Goal: Task Accomplishment & Management: Use online tool/utility

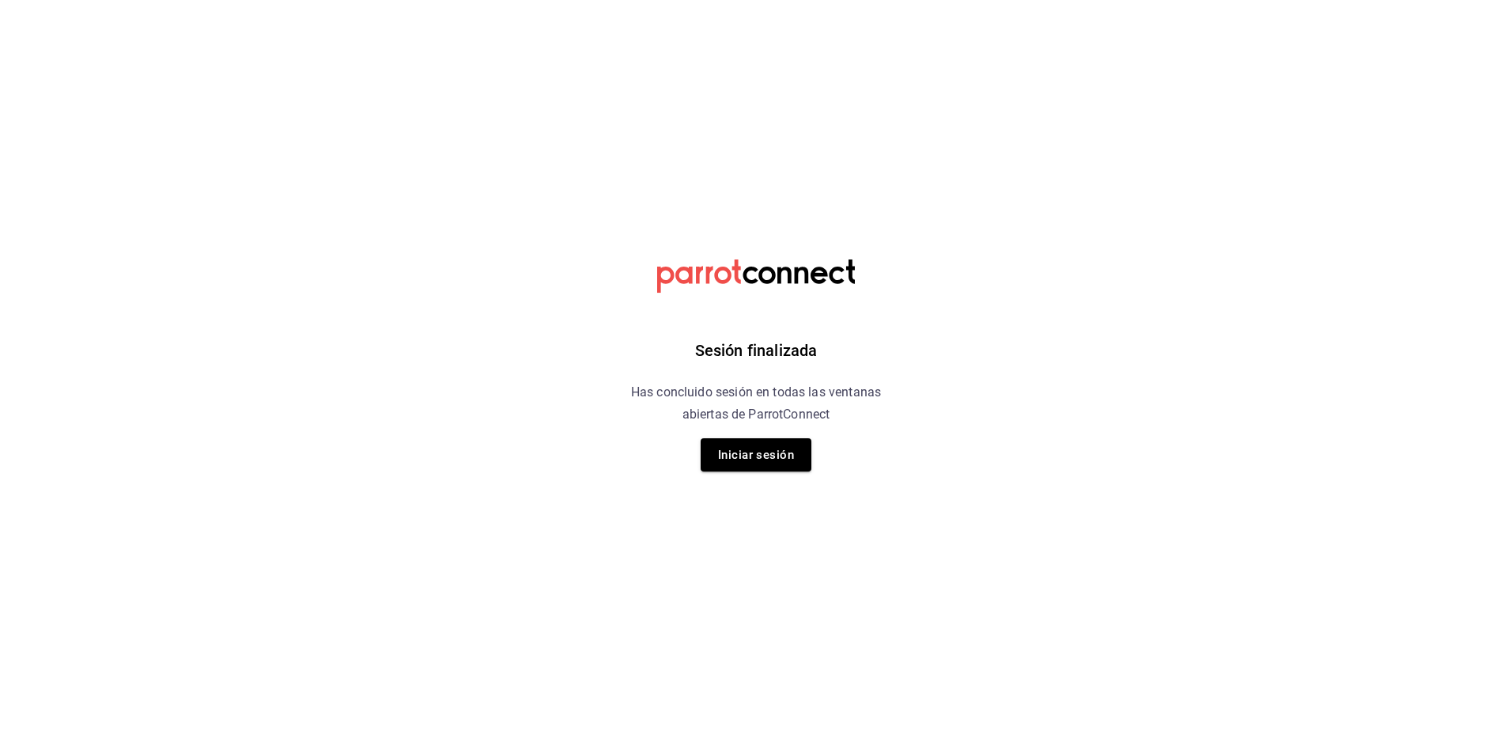
click at [782, 451] on button "Iniciar sesión" at bounding box center [756, 454] width 111 height 33
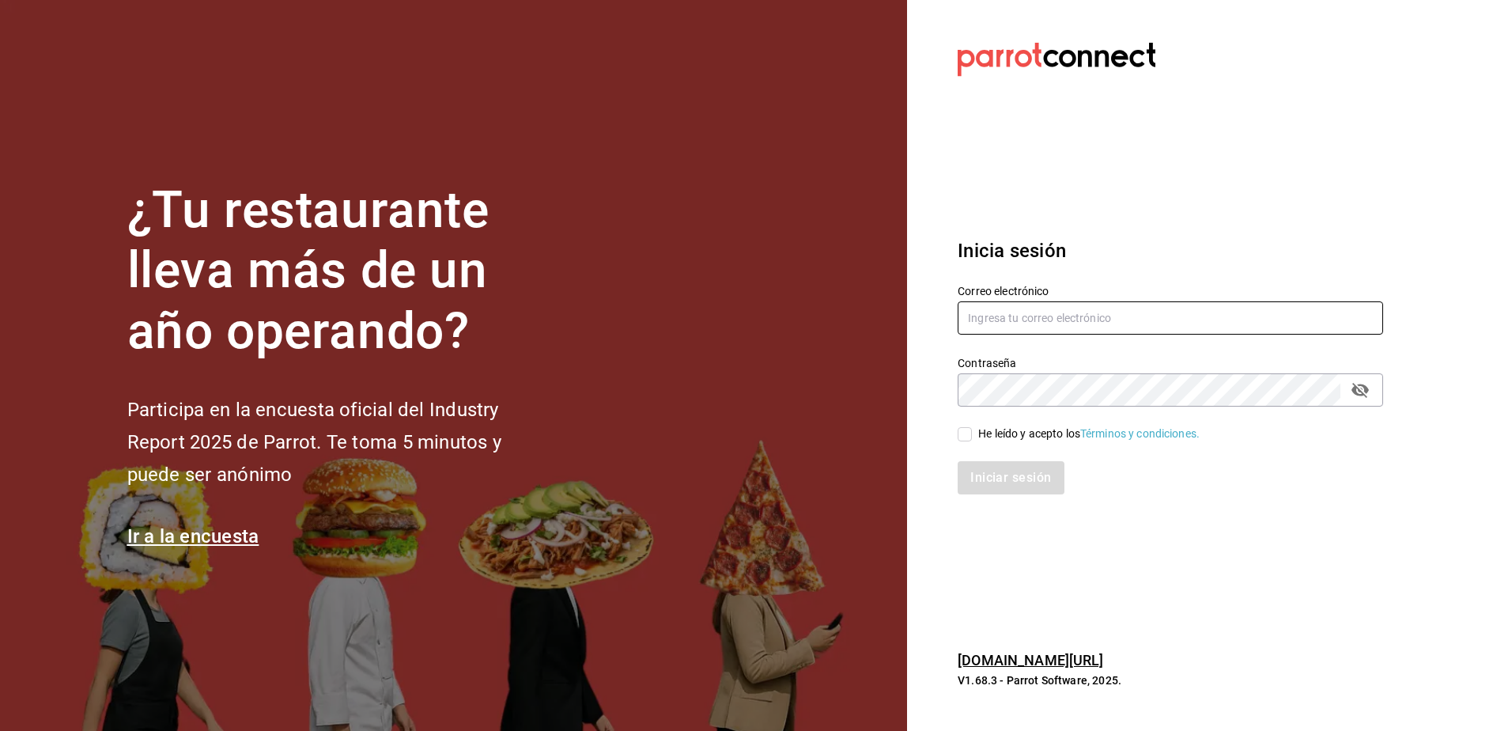
type input "[EMAIL_ADDRESS][DOMAIN_NAME]"
click at [967, 433] on input "He leído y acepto los Términos y condiciones." at bounding box center [965, 434] width 14 height 14
checkbox input "true"
click at [980, 478] on button "Iniciar sesión" at bounding box center [1012, 477] width 108 height 33
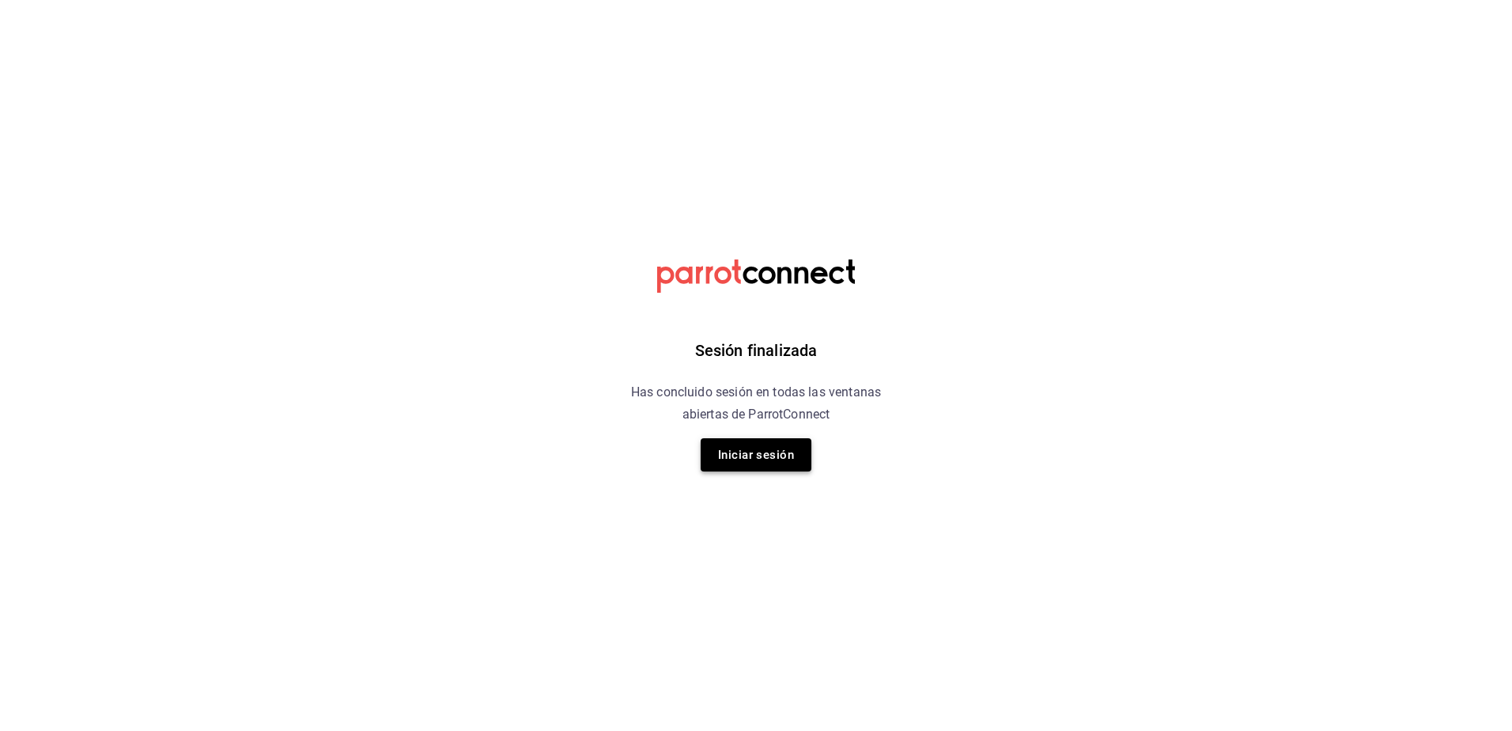
click at [775, 456] on button "Iniciar sesión" at bounding box center [756, 454] width 111 height 33
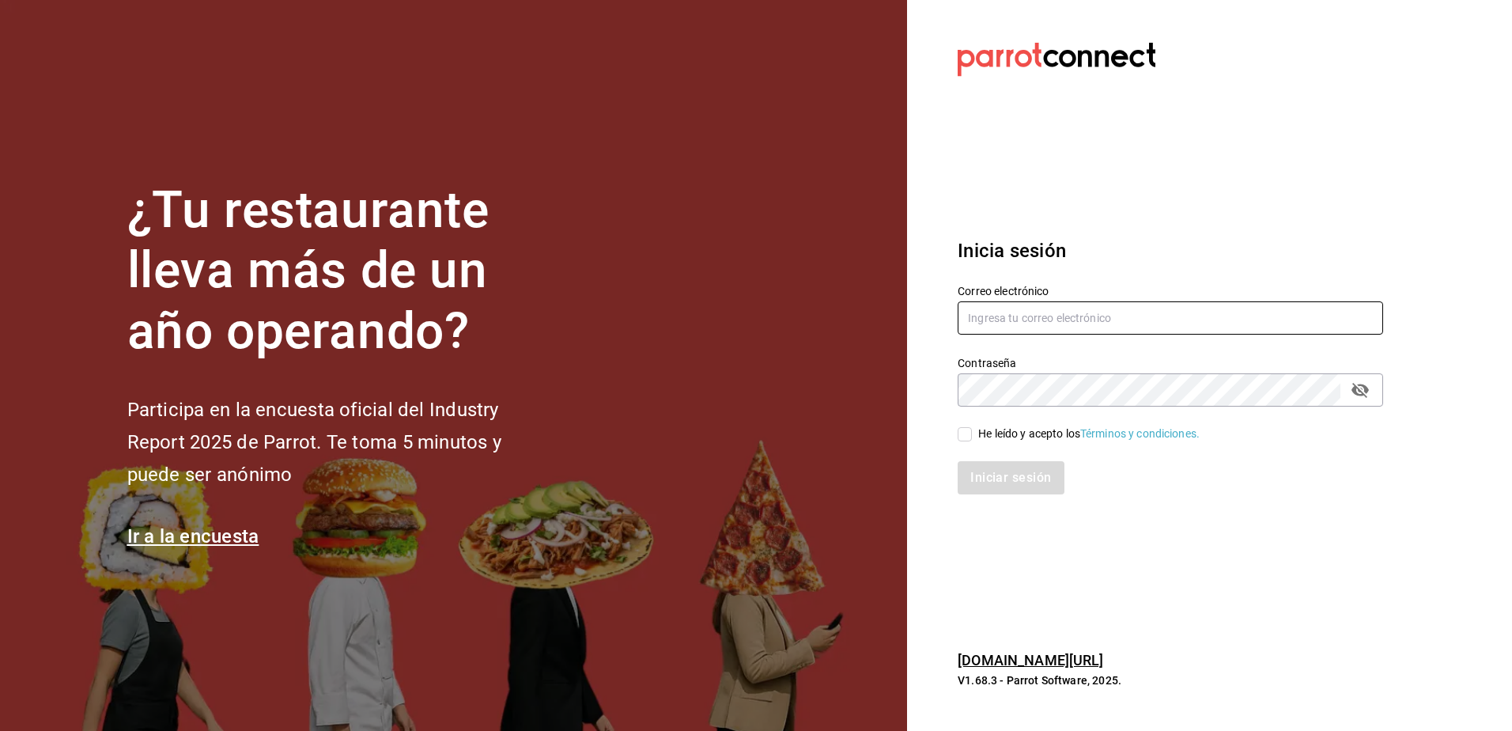
type input "[EMAIL_ADDRESS][DOMAIN_NAME]"
click at [967, 425] on label "He leído y acepto los Términos y condiciones." at bounding box center [1079, 433] width 242 height 17
click at [967, 427] on input "He leído y acepto los Términos y condiciones." at bounding box center [965, 434] width 14 height 14
checkbox input "true"
click at [995, 503] on div "Inicia sesión Correo electrónico azamudiojr@ovologistics.us Contraseña Contrase…" at bounding box center [1170, 365] width 425 height 297
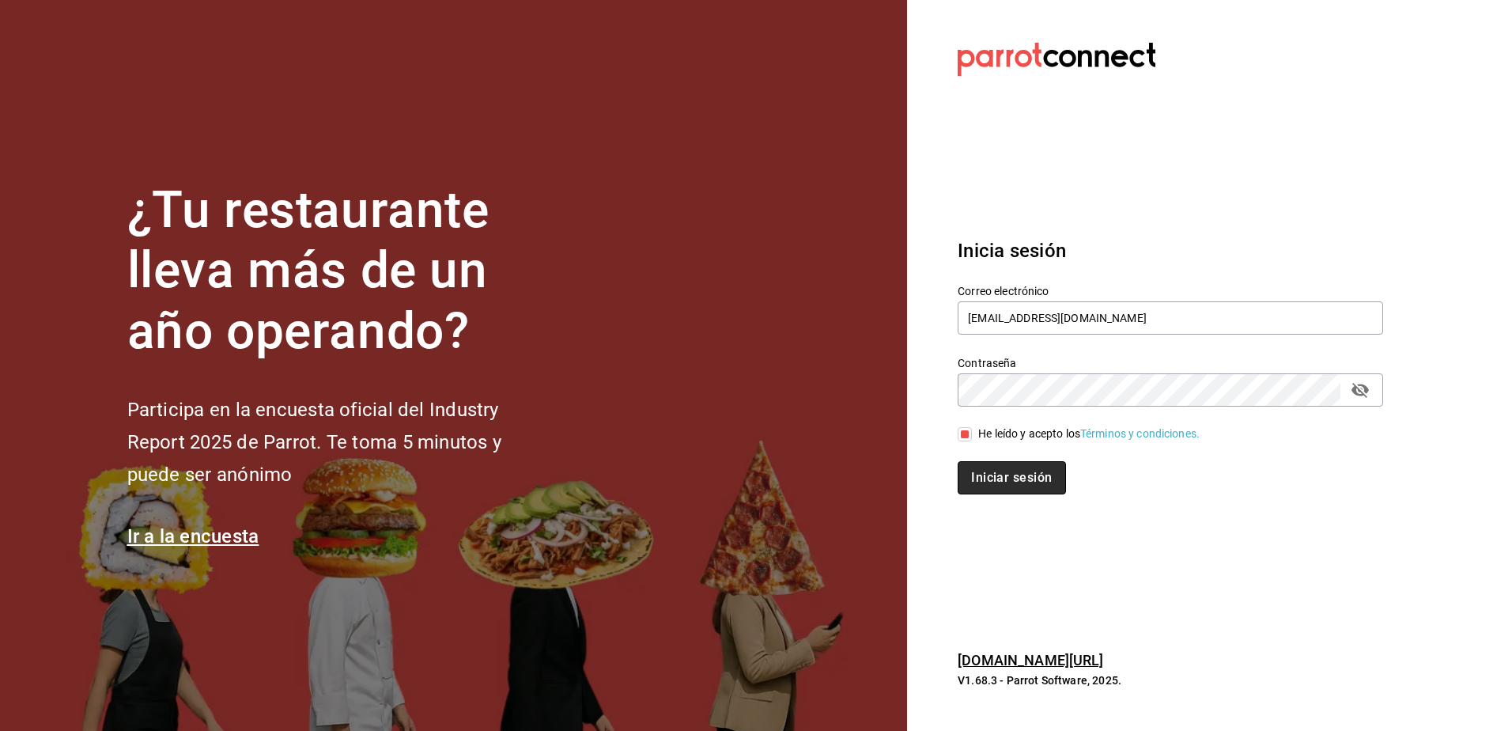
click at [1002, 474] on button "Iniciar sesión" at bounding box center [1012, 477] width 108 height 33
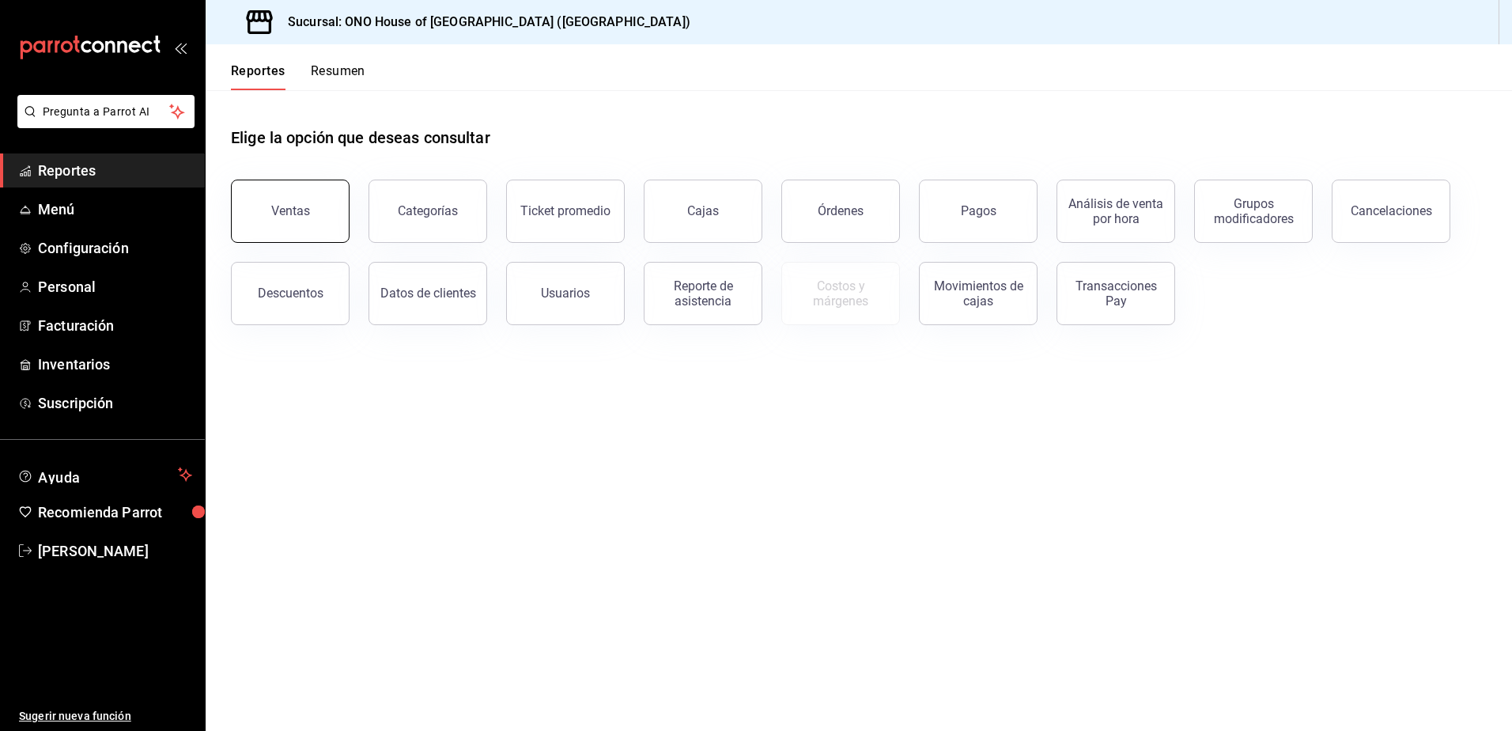
click at [302, 195] on button "Ventas" at bounding box center [290, 210] width 119 height 63
